Goal: Task Accomplishment & Management: Complete application form

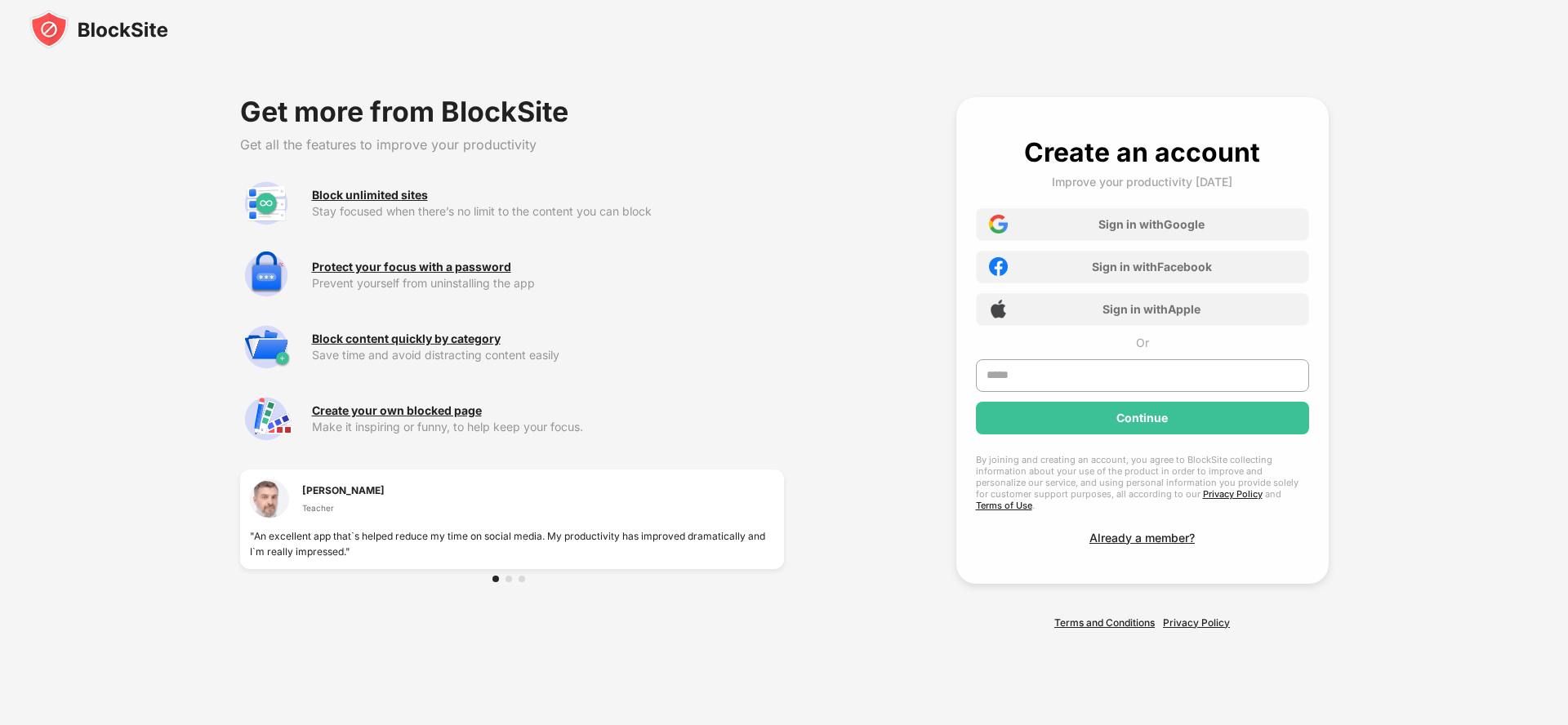
click at [1141, 531] on div "Already a member?" at bounding box center [1141, 537] width 106 height 14
click at [1105, 616] on link "Terms and Conditions" at bounding box center [1104, 622] width 101 height 12
click at [1197, 616] on link "Privacy Policy" at bounding box center [1196, 622] width 67 height 12
click at [1141, 229] on div "Sign in with Google" at bounding box center [1151, 224] width 106 height 14
click at [1141, 272] on div "Sign in with Facebook" at bounding box center [1151, 266] width 120 height 14
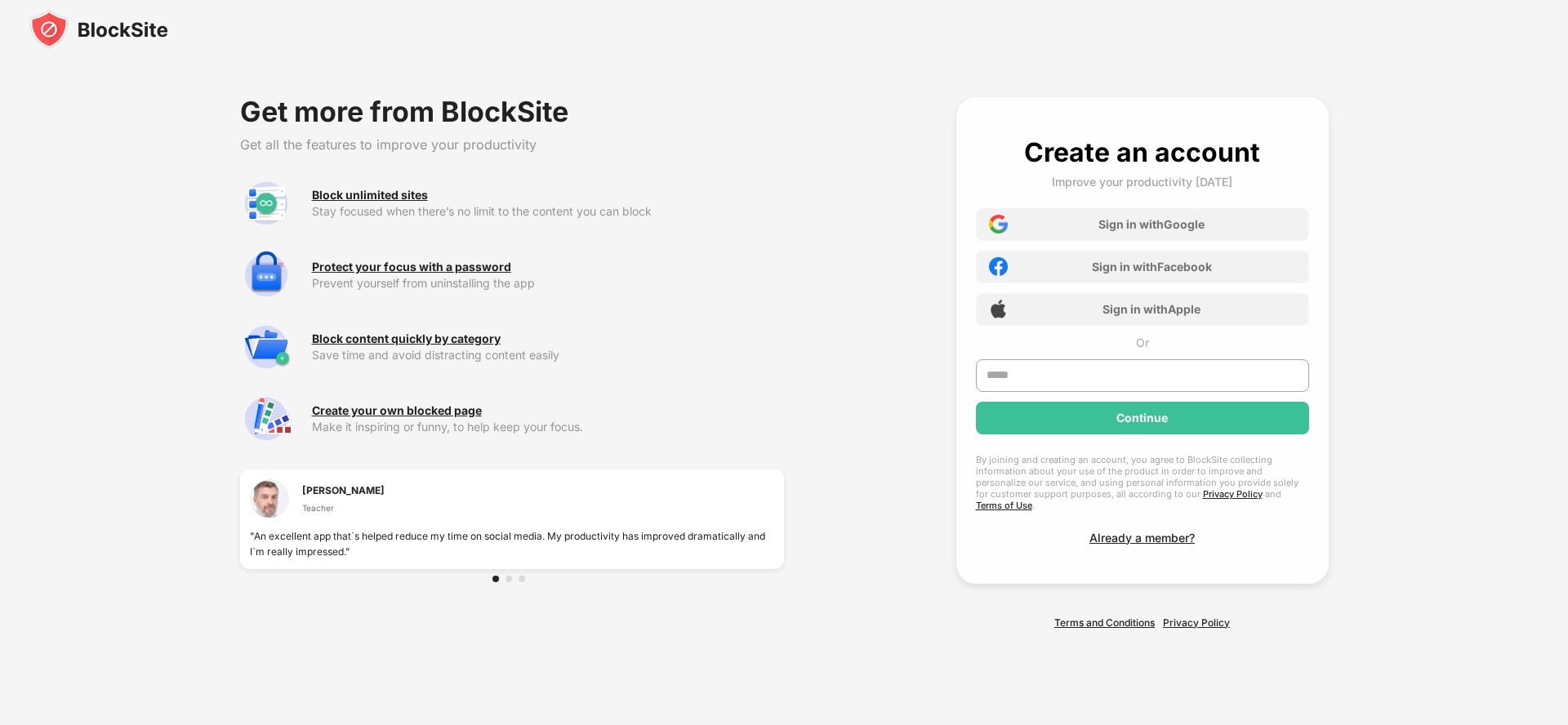
click at [1141, 314] on div "Sign in with Apple" at bounding box center [1151, 308] width 98 height 14
click at [1141, 423] on div "Continue" at bounding box center [1142, 418] width 52 height 13
type input "**********"
click at [1141, 423] on div "Continue" at bounding box center [1142, 417] width 333 height 32
type input "**********"
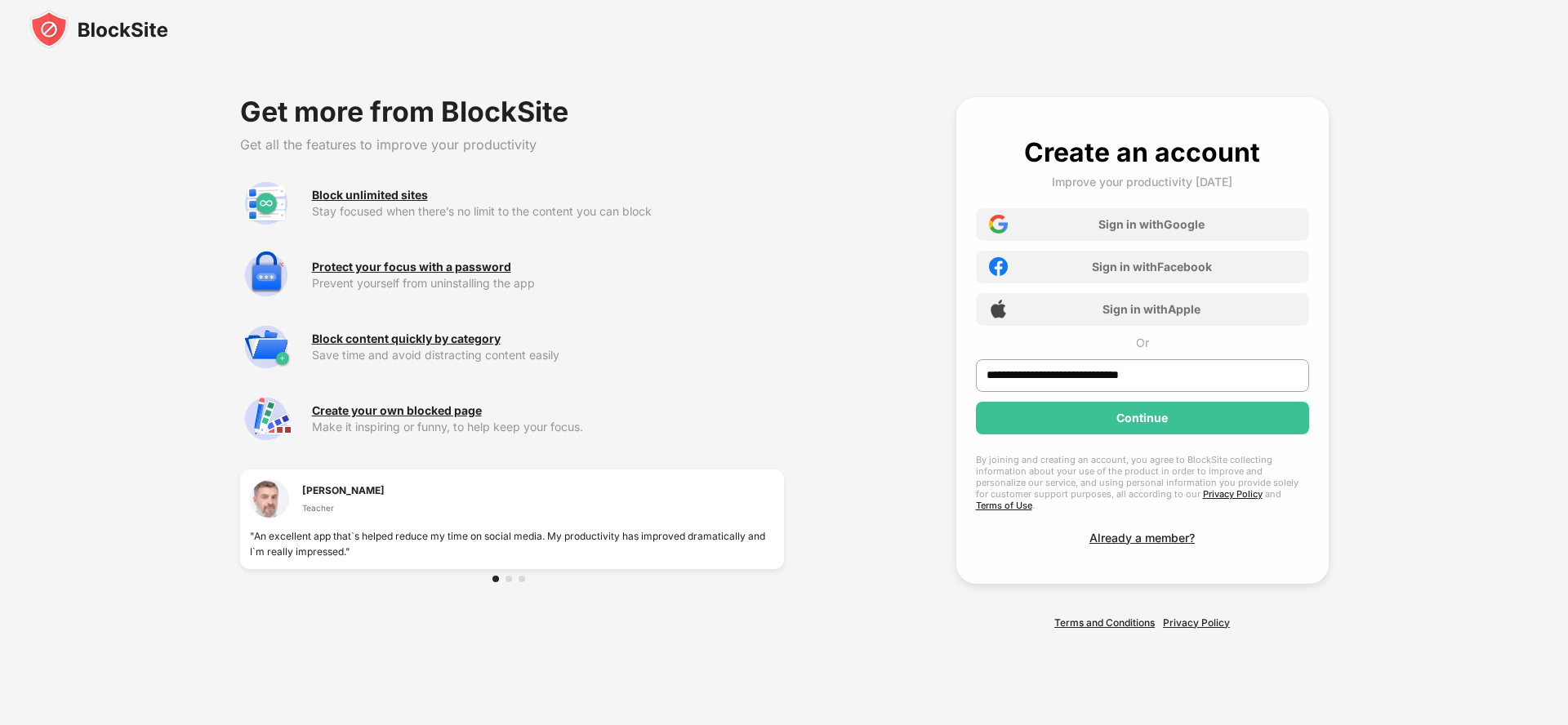
click at [1141, 423] on div "Continue" at bounding box center [1142, 418] width 52 height 13
click at [1141, 434] on div "Continue" at bounding box center [1142, 417] width 333 height 32
click at [1141, 425] on div "Continue" at bounding box center [1142, 418] width 52 height 13
click at [1136, 434] on div "Continue" at bounding box center [1142, 417] width 333 height 32
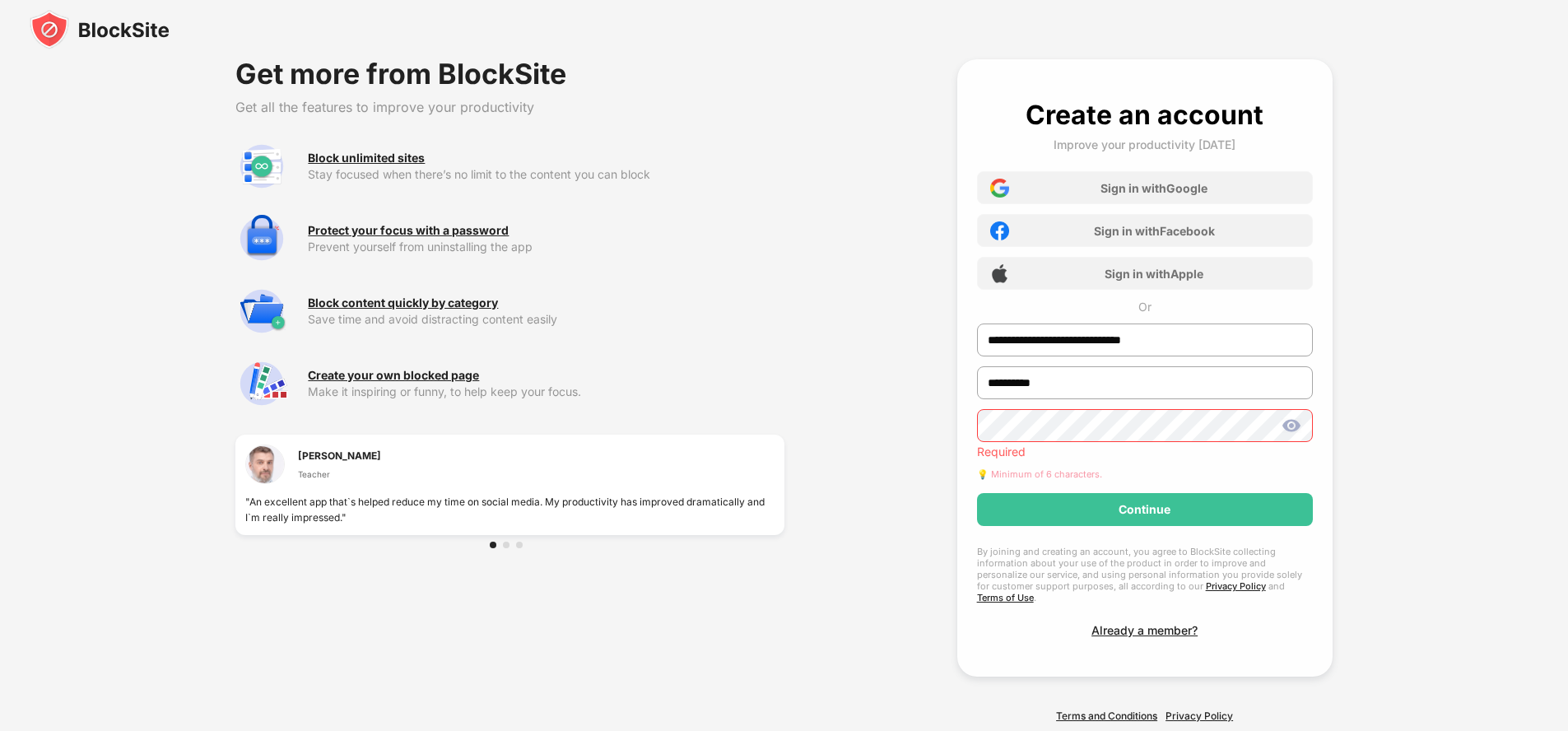
click at [1145, 493] on div "Continue" at bounding box center [1145, 509] width 336 height 33
click at [1145, 503] on div "Continue" at bounding box center [1145, 510] width 52 height 13
click at [1145, 526] on div "Continue" at bounding box center [1145, 509] width 336 height 33
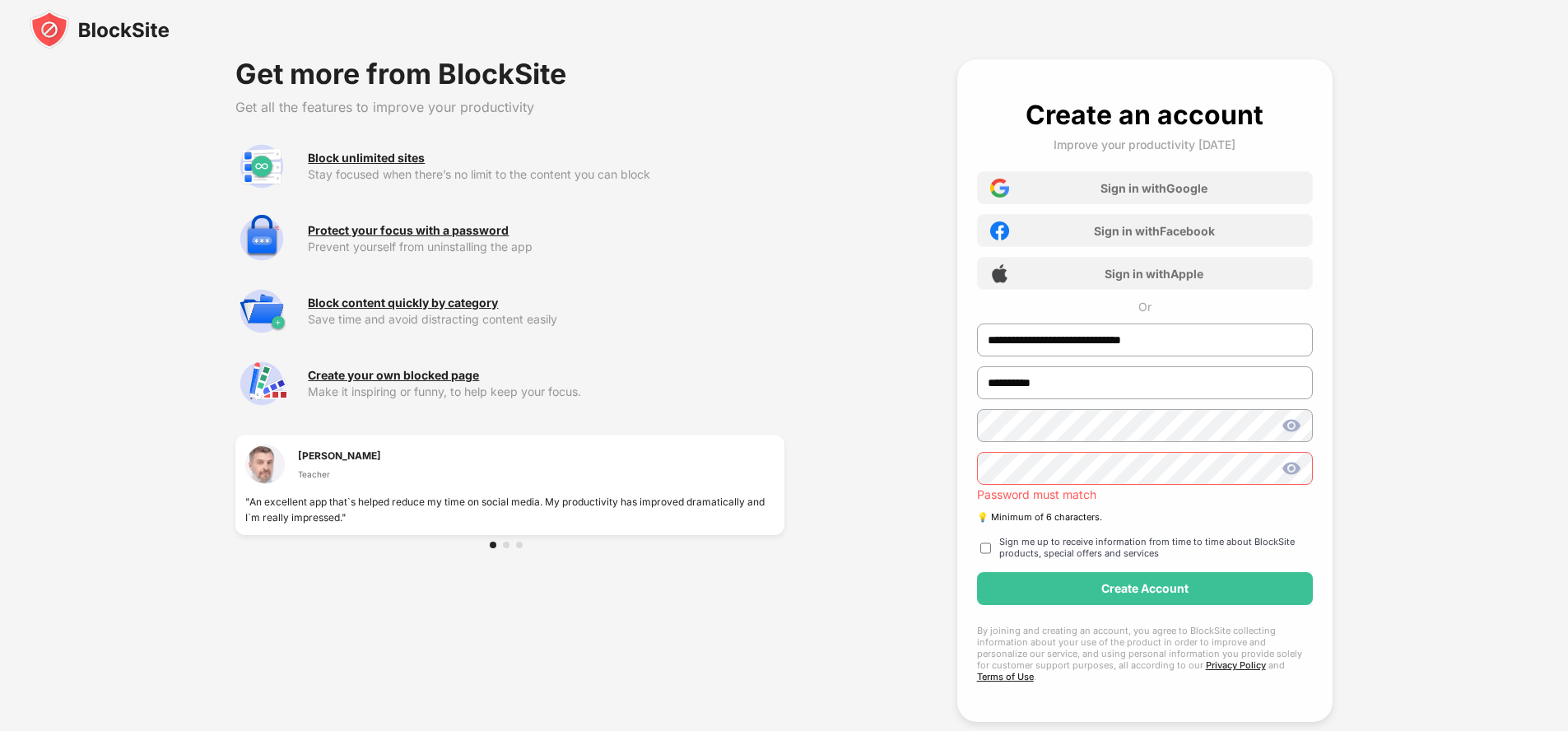
click at [1145, 582] on div "Create Account" at bounding box center [1145, 588] width 87 height 13
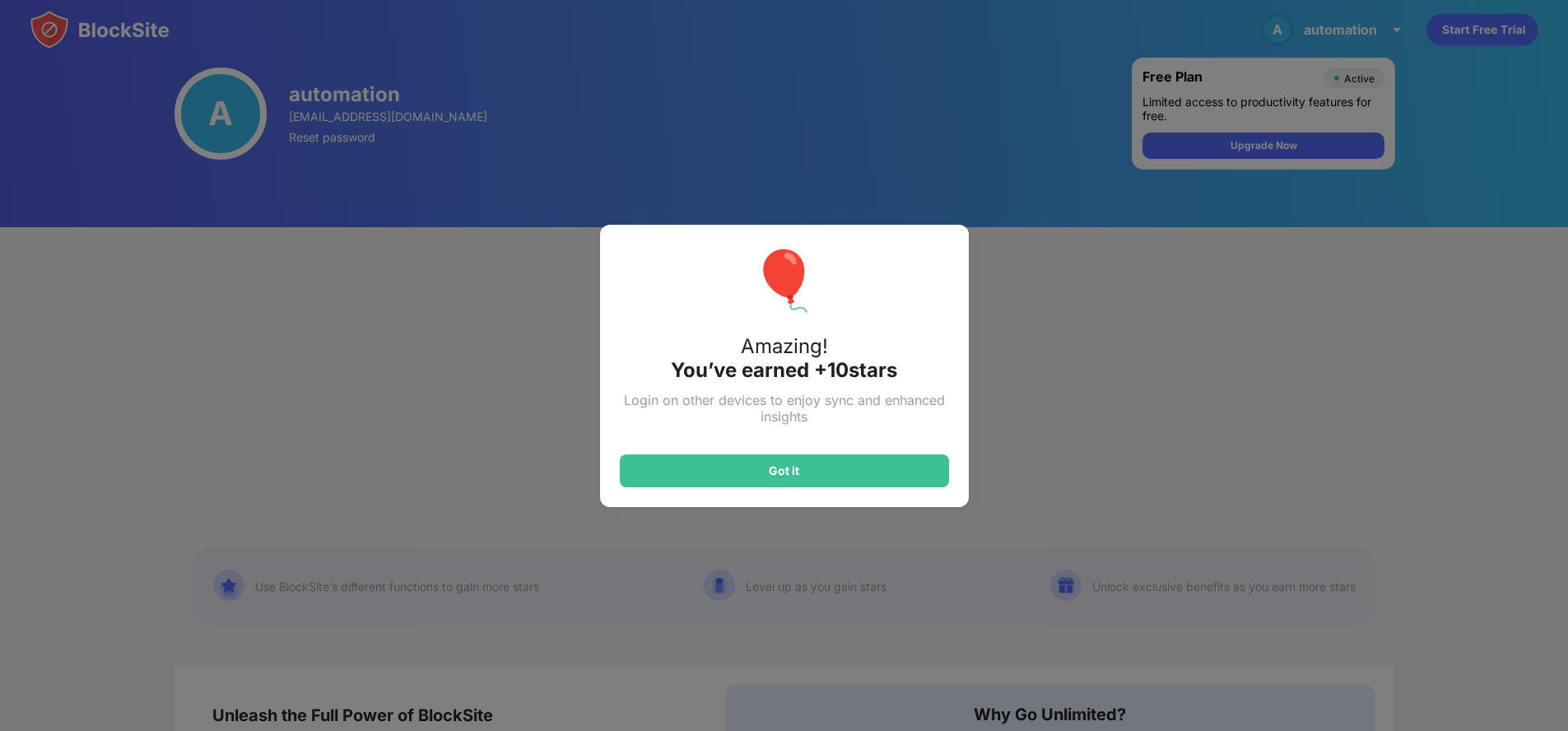
click at [790, 470] on div "Got it" at bounding box center [784, 471] width 30 height 13
